Goal: Information Seeking & Learning: Check status

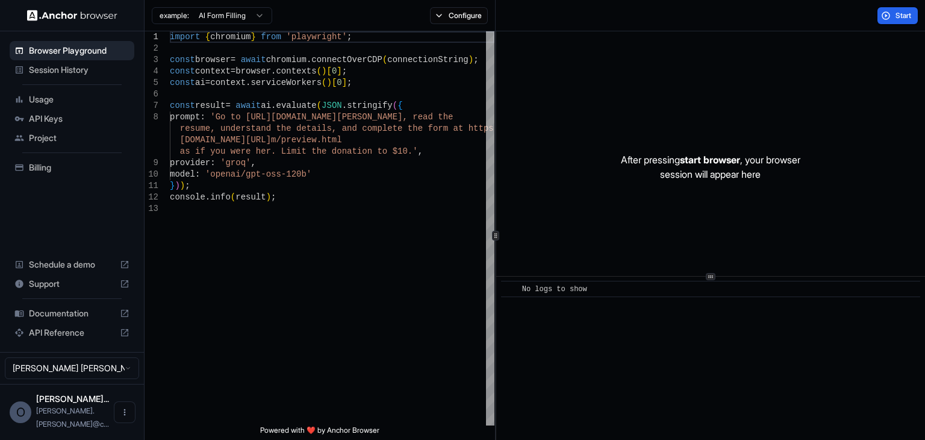
click at [75, 66] on span "Session History" at bounding box center [79, 70] width 101 height 12
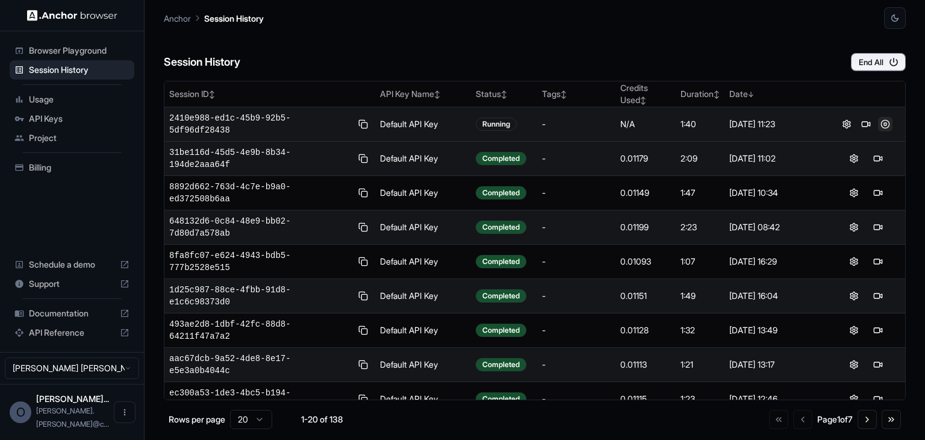
click at [878, 122] on button at bounding box center [885, 124] width 14 height 14
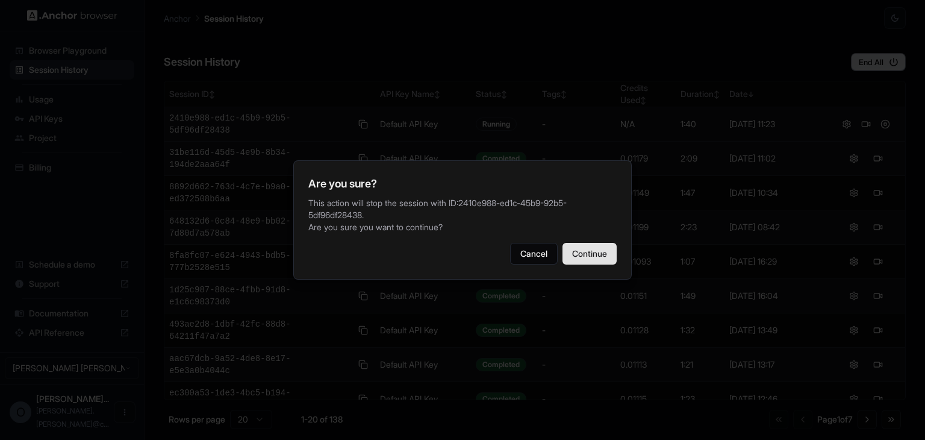
click at [585, 256] on button "Continue" at bounding box center [590, 254] width 54 height 22
